Goal: Complete application form

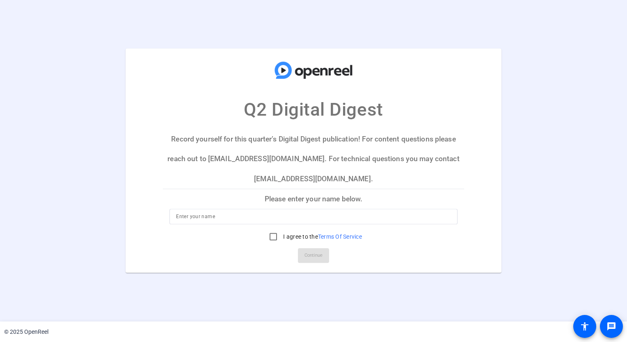
click at [312, 216] on input at bounding box center [313, 217] width 275 height 10
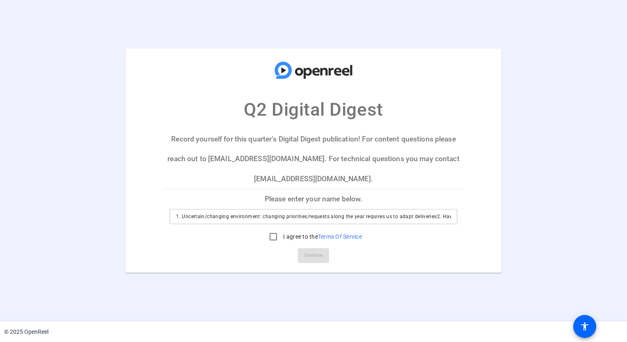
click at [272, 216] on input "1. Uncertain/changing environment: changing priorities/requests along the year …" at bounding box center [313, 217] width 275 height 10
click at [184, 213] on input "1. Uncertain/changing environment: changing priorities/requests along the year …" at bounding box center [313, 217] width 275 height 10
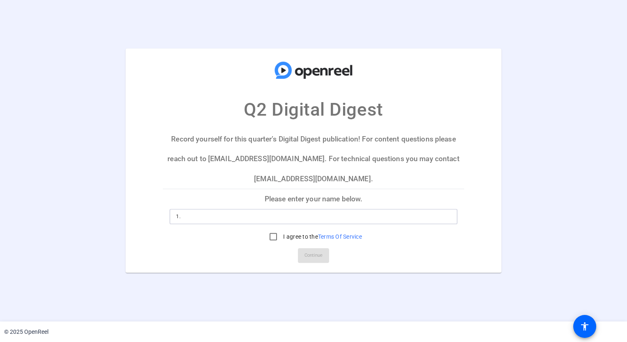
type input "1"
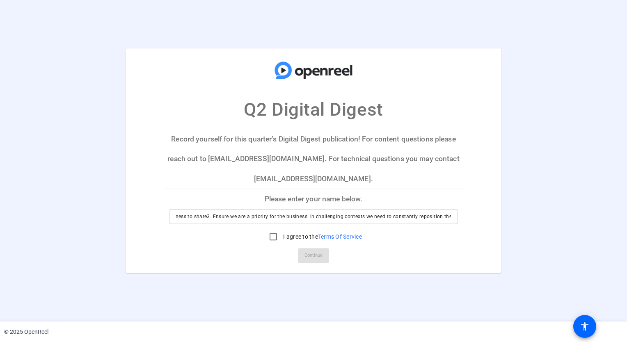
type input "1. Uncertain/changing environment: changing priorities/requests along the year …"
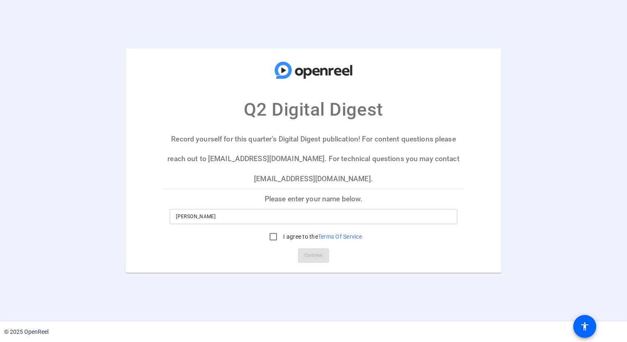
type input "[PERSON_NAME]"
click at [443, 259] on mat-card-actions "Continue" at bounding box center [313, 255] width 307 height 21
click at [277, 241] on input "I agree to the Terms Of Service" at bounding box center [273, 237] width 16 height 16
checkbox input "true"
click at [314, 252] on span "Continue" at bounding box center [314, 256] width 18 height 12
